Goal: Use online tool/utility

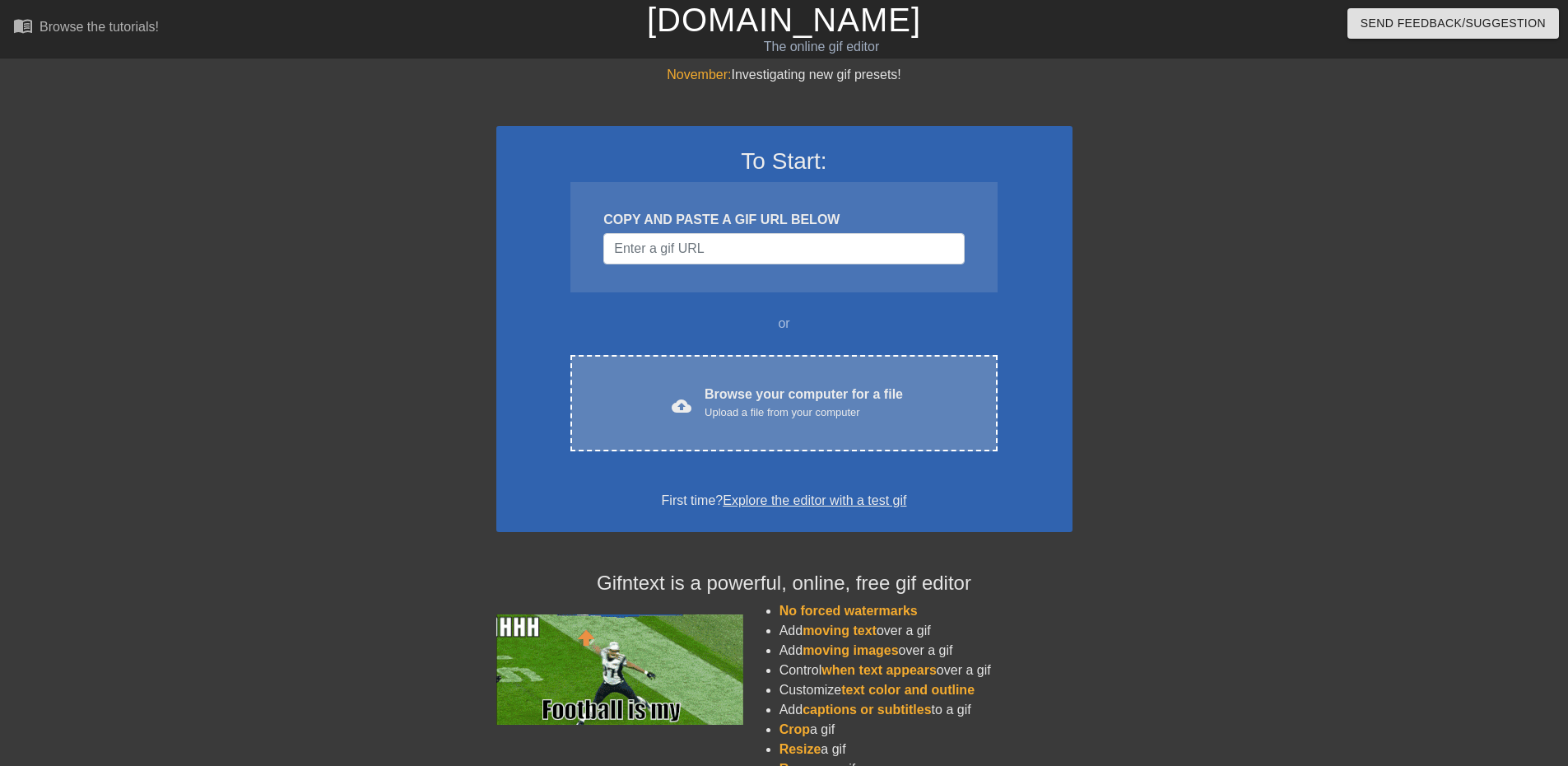
click at [702, 413] on div "cloud_upload Browse your computer for a file Upload a file from your computer" at bounding box center [783, 403] width 357 height 37
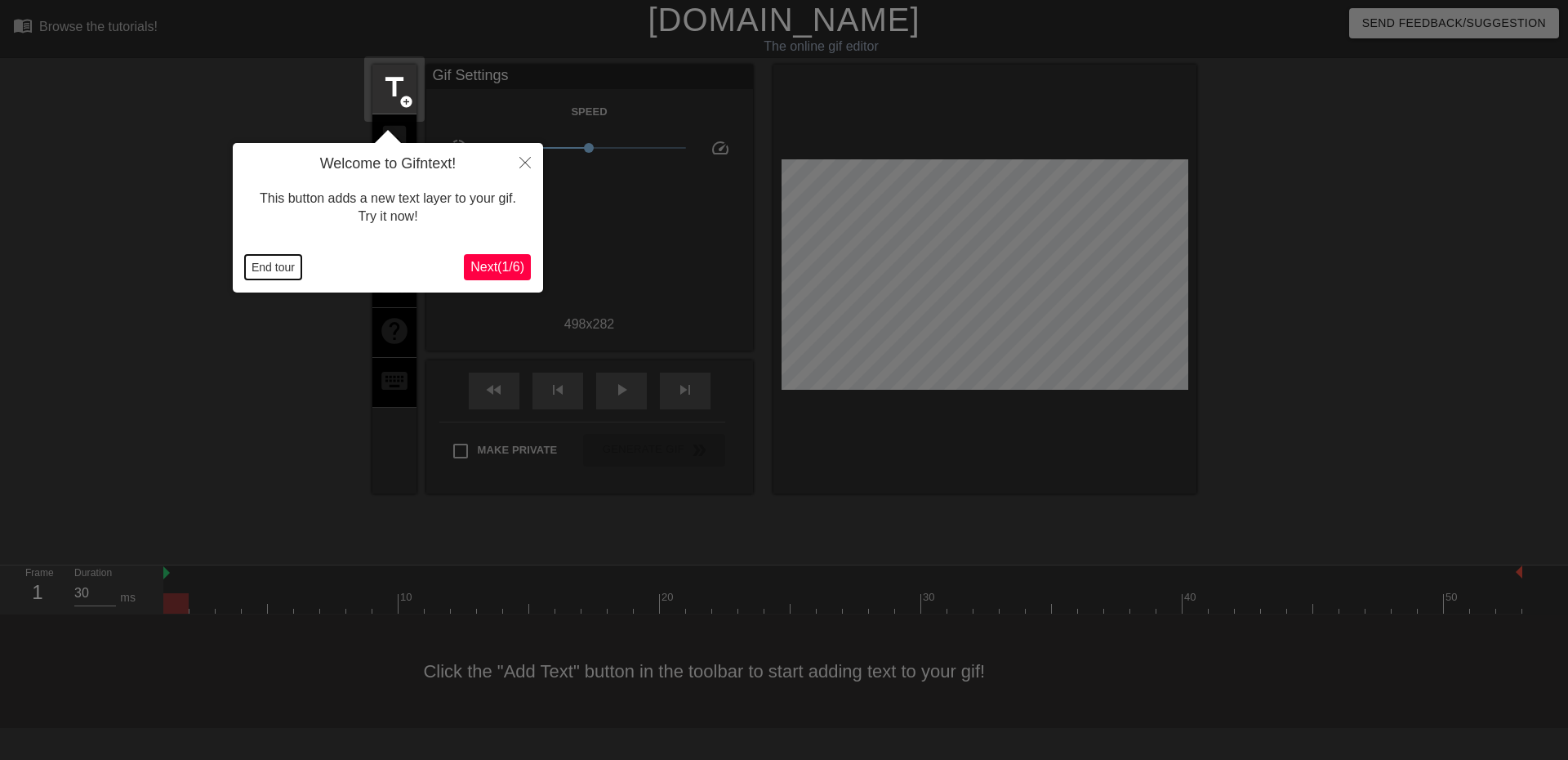
click at [265, 277] on button "End tour" at bounding box center [273, 267] width 56 height 25
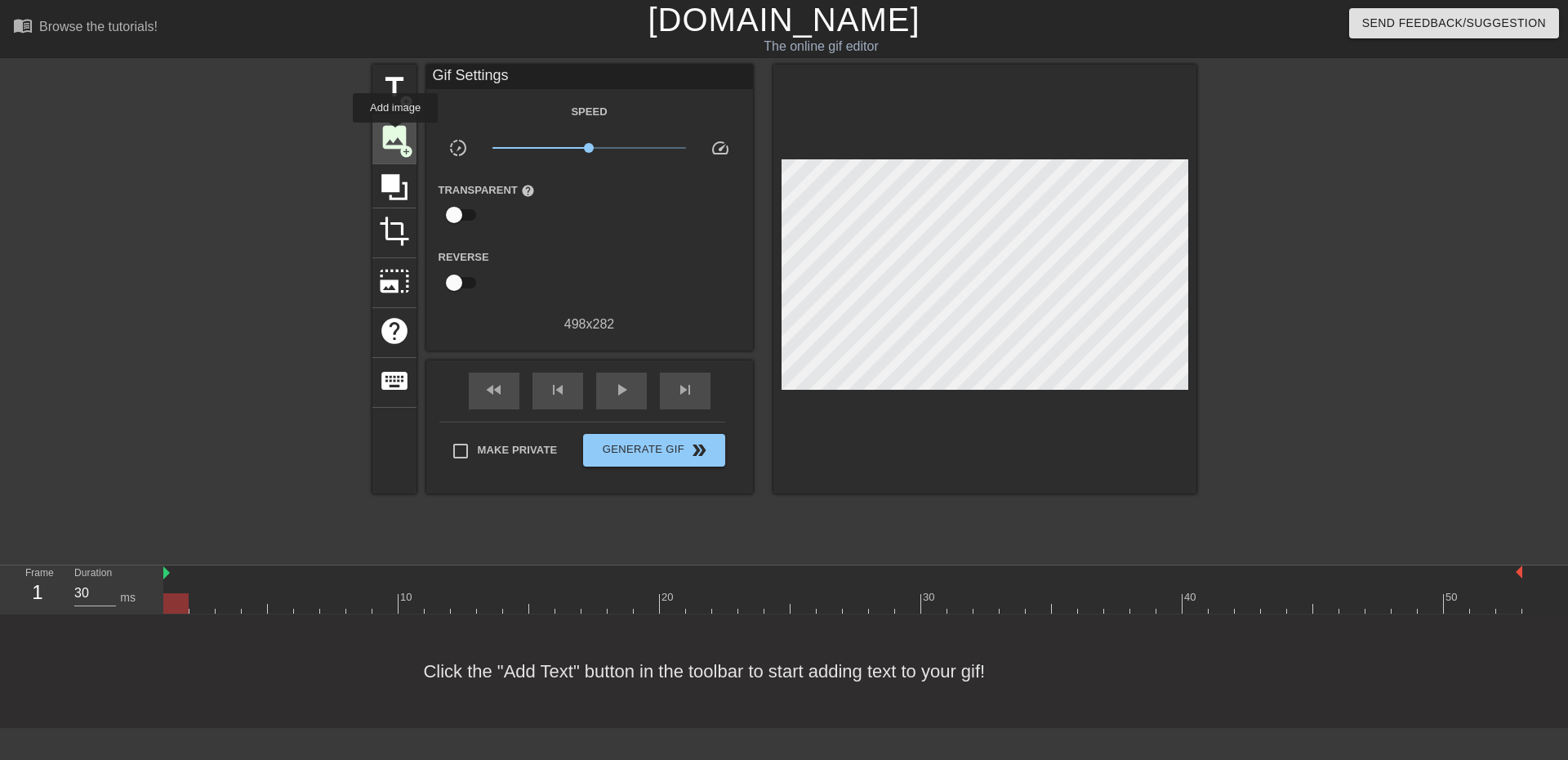
click at [392, 139] on span "image" at bounding box center [394, 137] width 31 height 31
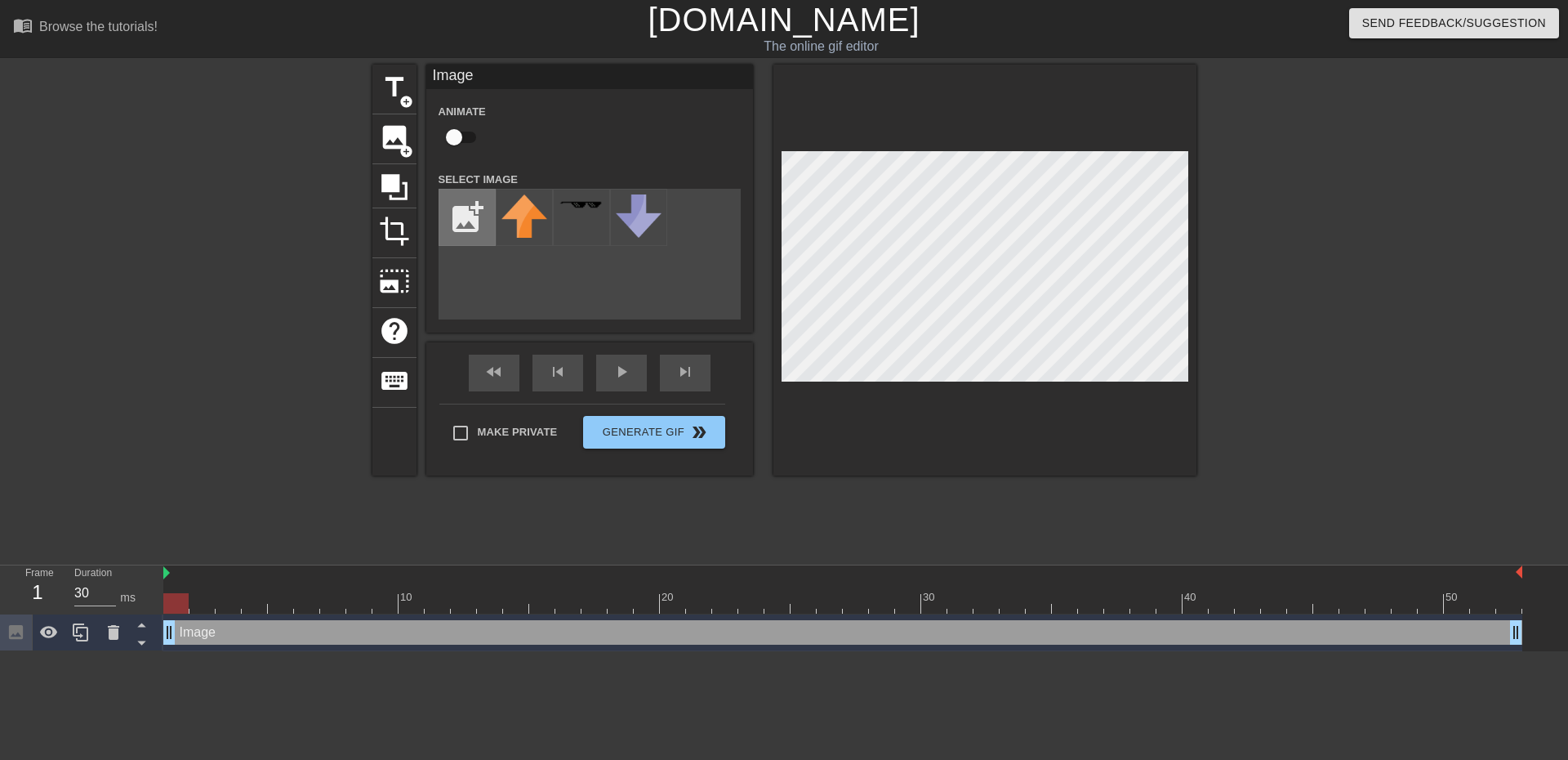
click at [467, 220] on input "file" at bounding box center [467, 217] width 56 height 56
type input "C:\fakepath\c076e16c37c54b95a7daffd4c189edcf.png"
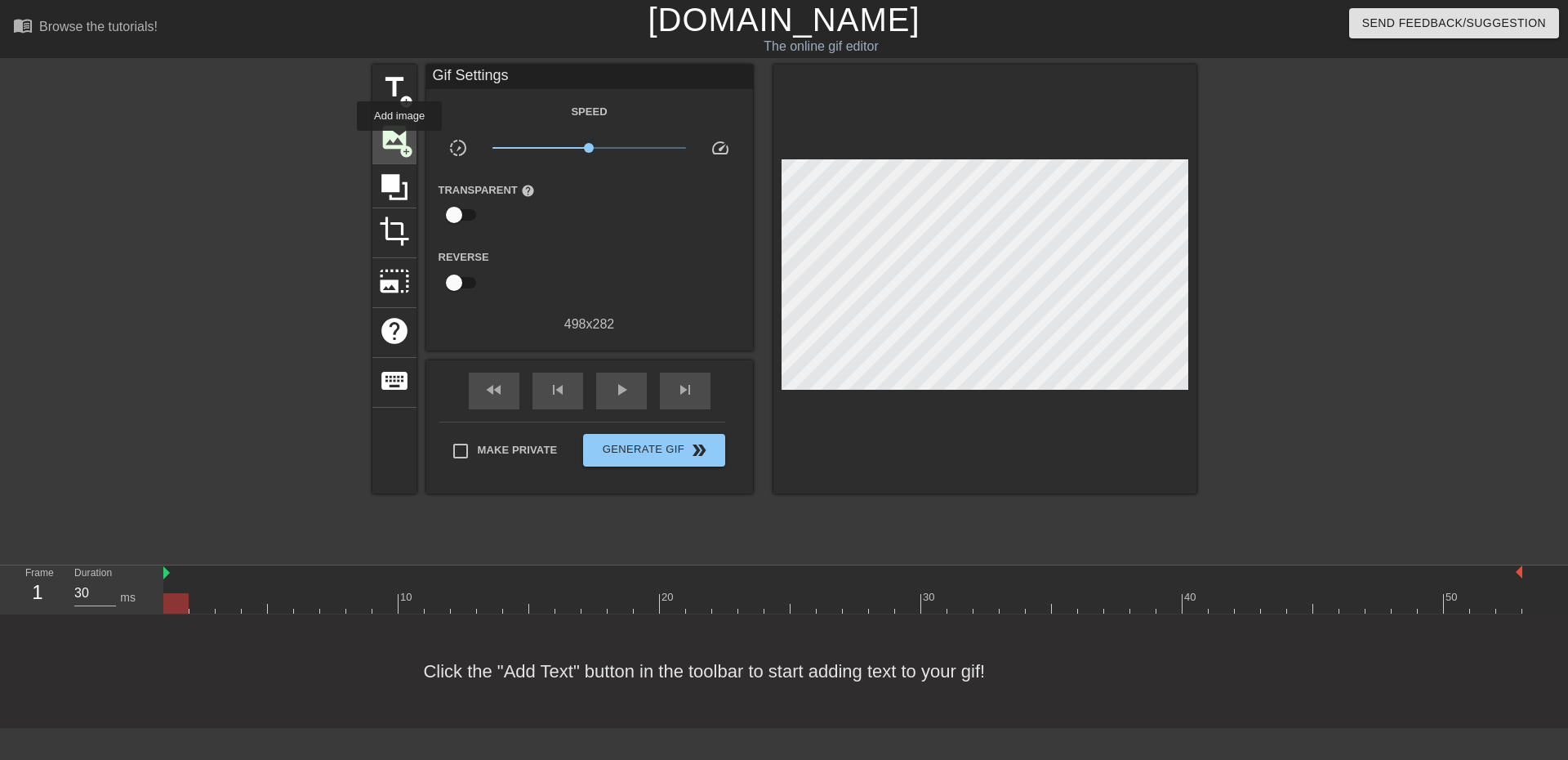
click at [399, 142] on span "image" at bounding box center [394, 137] width 31 height 31
click at [401, 138] on span "image" at bounding box center [394, 137] width 31 height 31
click at [402, 137] on span "image" at bounding box center [394, 137] width 31 height 31
click at [398, 143] on span "image" at bounding box center [394, 137] width 31 height 31
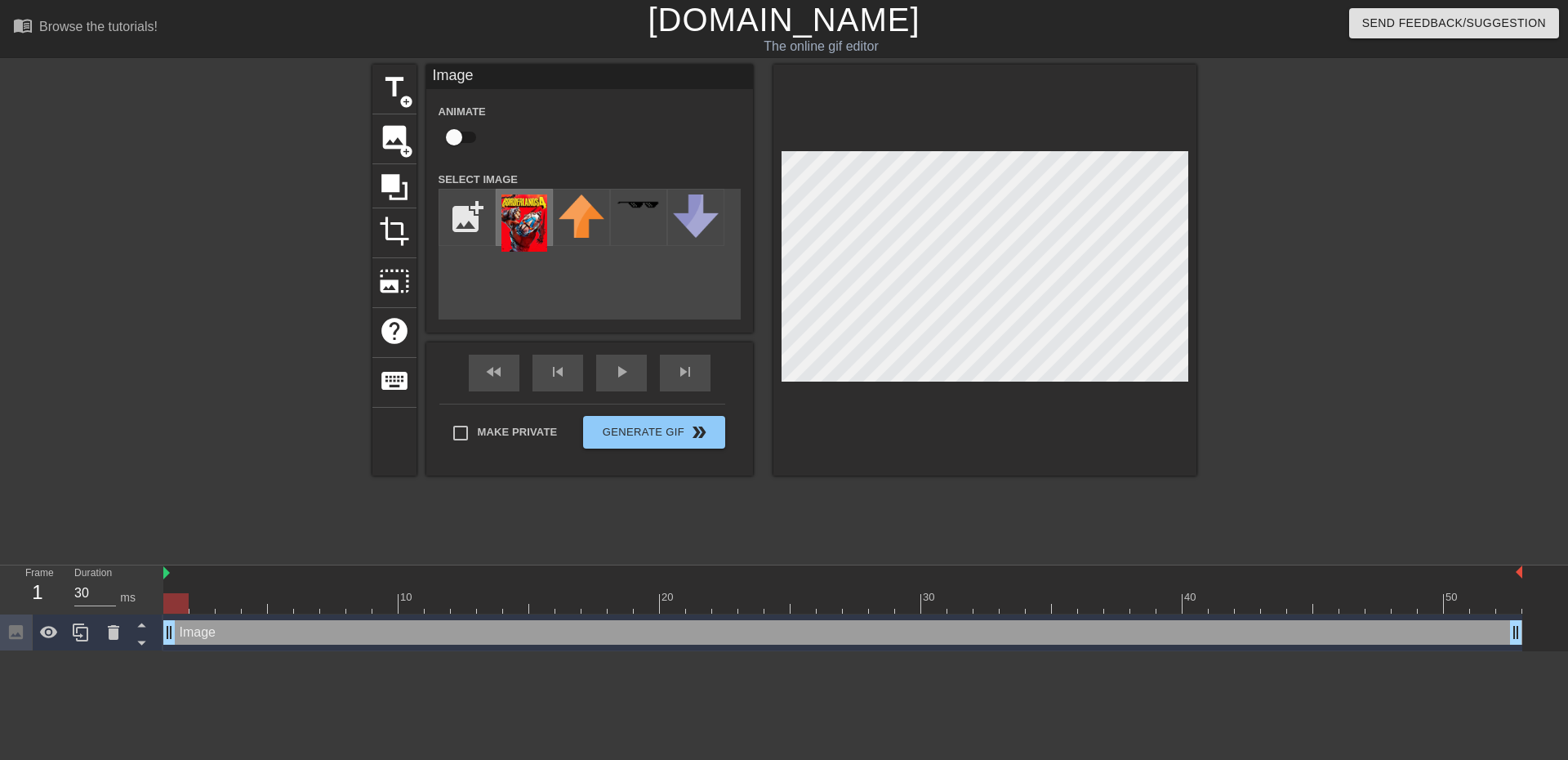
click at [532, 218] on img at bounding box center [525, 223] width 46 height 57
click at [660, 424] on div "Make Private Generate Gif double_arrow" at bounding box center [582, 436] width 286 height 64
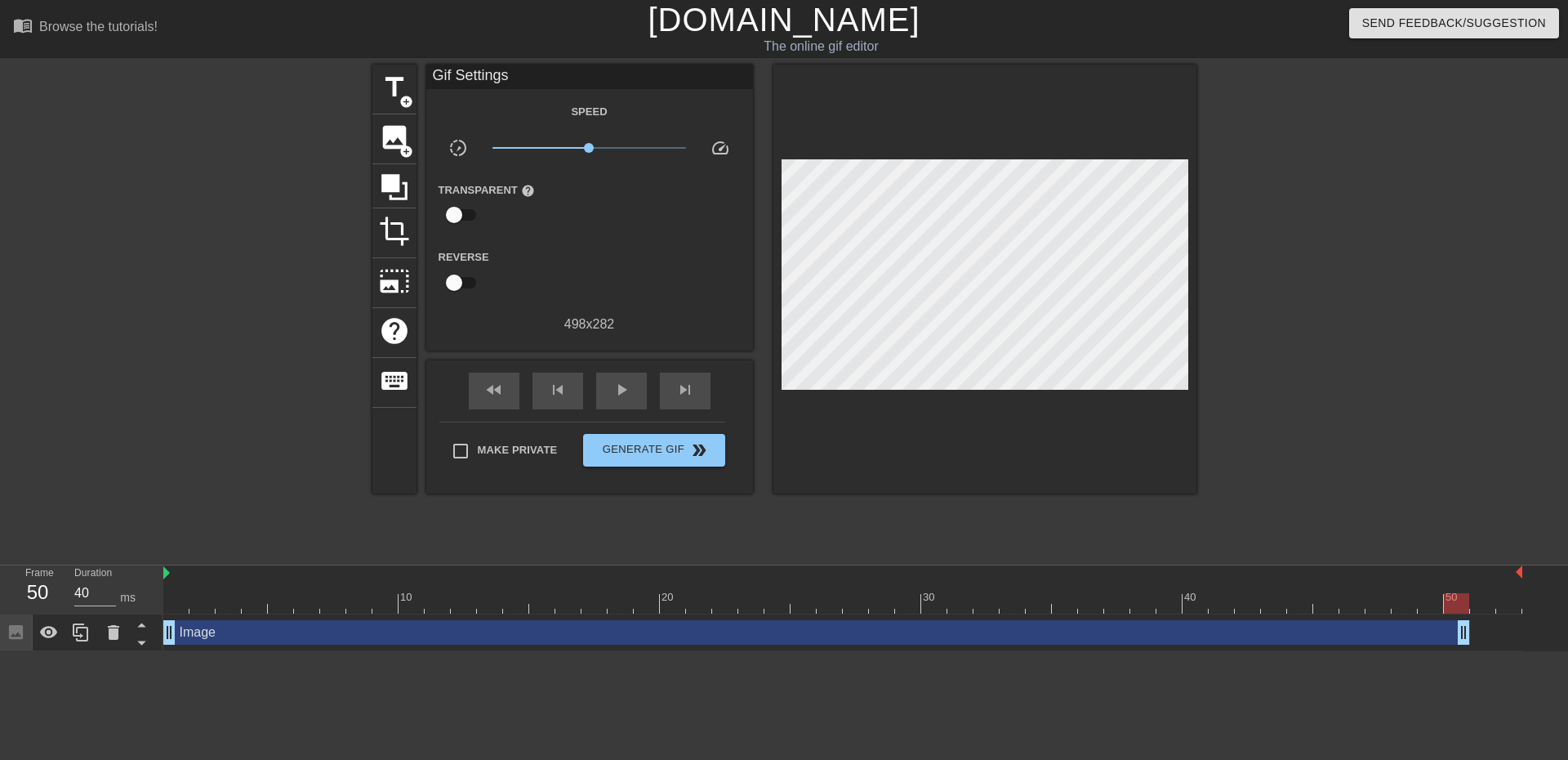
type input "30"
drag, startPoint x: 1515, startPoint y: 635, endPoint x: 1557, endPoint y: 652, distance: 45.3
click at [1556, 651] on html "menu_book Browse the tutorials! [DOMAIN_NAME] The online gif editor Send Feedba…" at bounding box center [784, 325] width 1568 height 651
click at [645, 443] on span "Generate Gif double_arrow" at bounding box center [654, 450] width 128 height 19
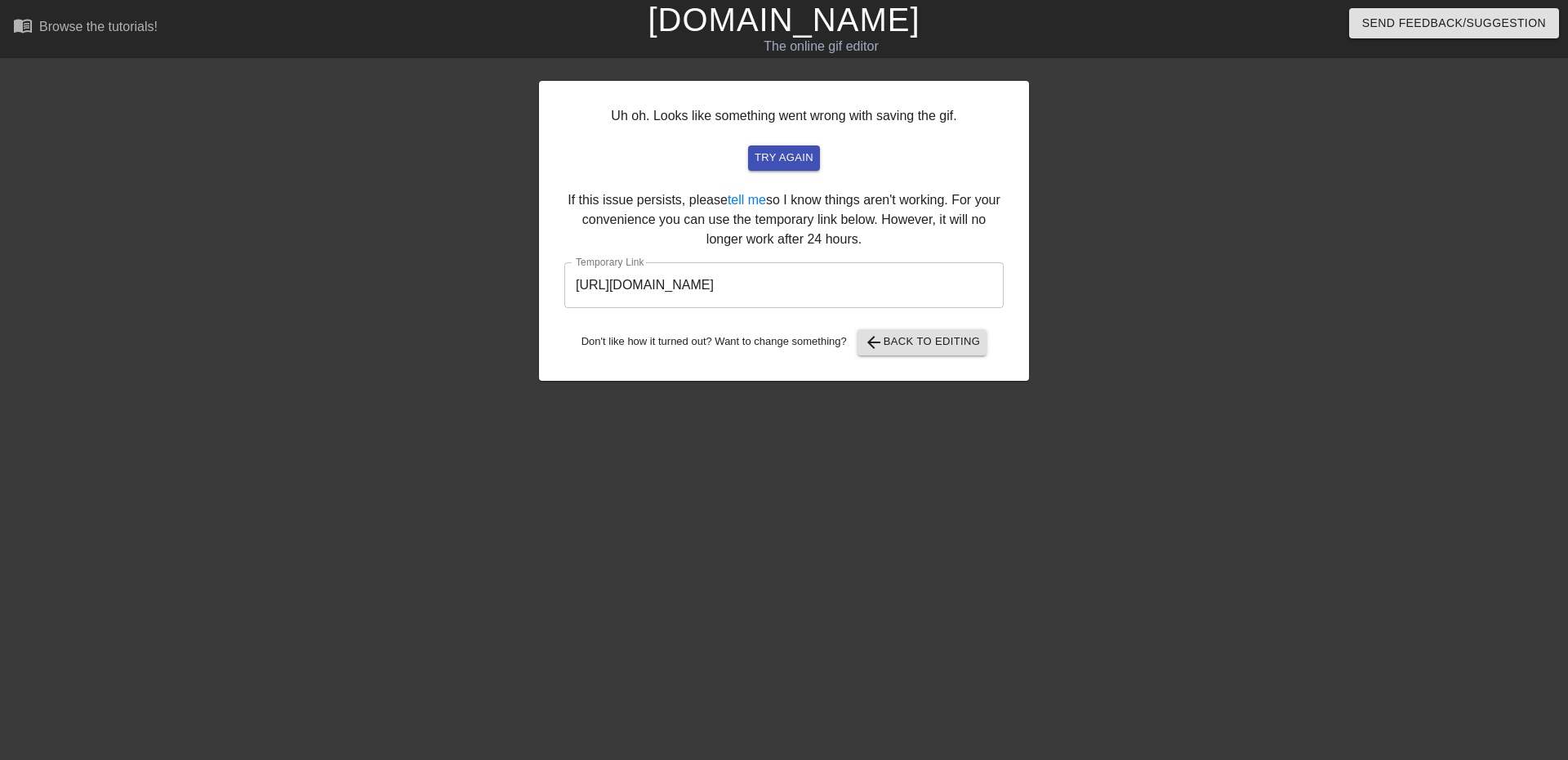
click at [817, 282] on input "[URL][DOMAIN_NAME]" at bounding box center [784, 285] width 439 height 46
